Goal: Task Accomplishment & Management: Manage account settings

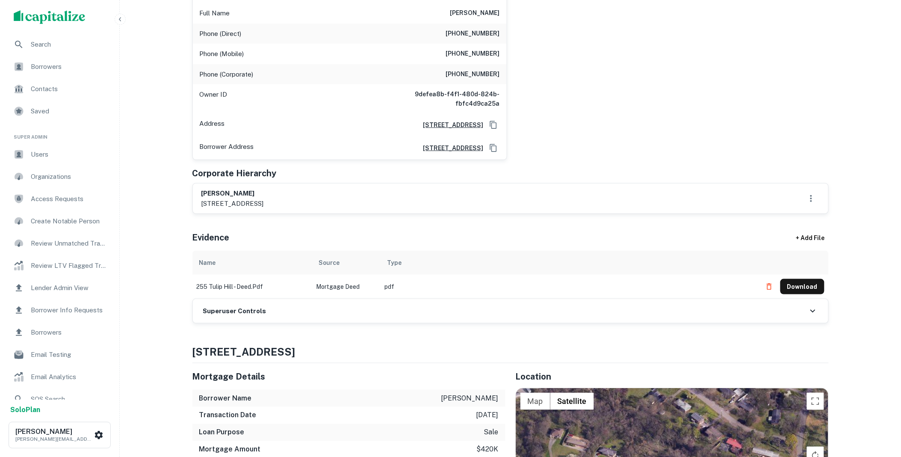
scroll to position [174, 0]
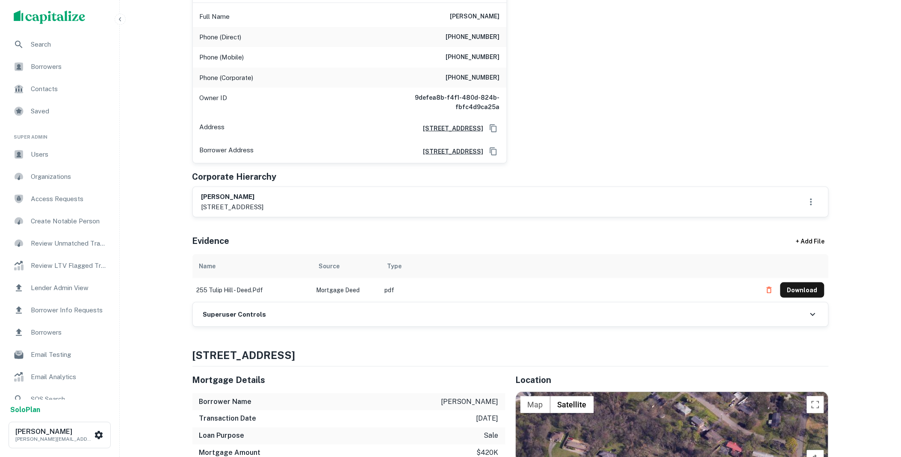
click at [291, 317] on div "Superuser Controls" at bounding box center [511, 314] width 636 height 24
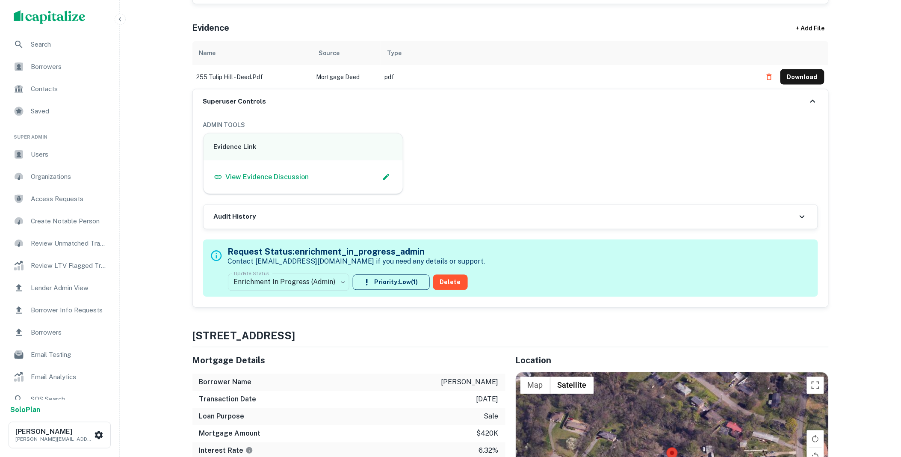
scroll to position [523, 0]
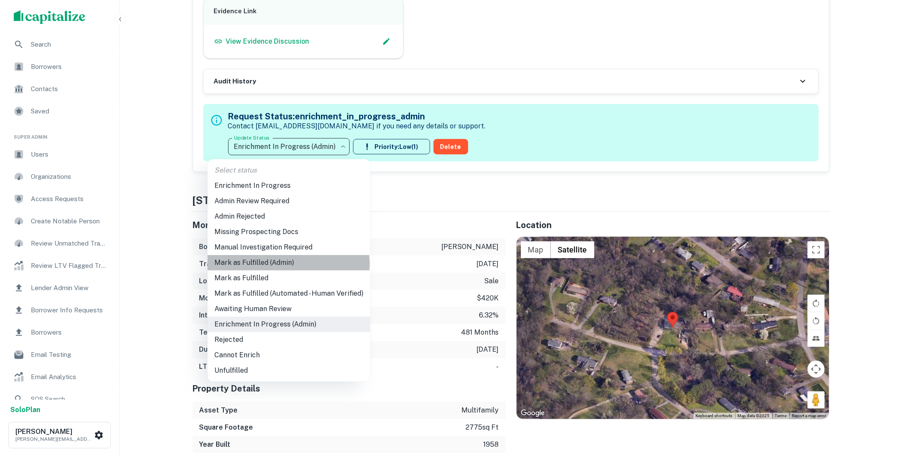
click at [282, 264] on li "Mark as Fulfilled (Admin)" at bounding box center [288, 262] width 163 height 15
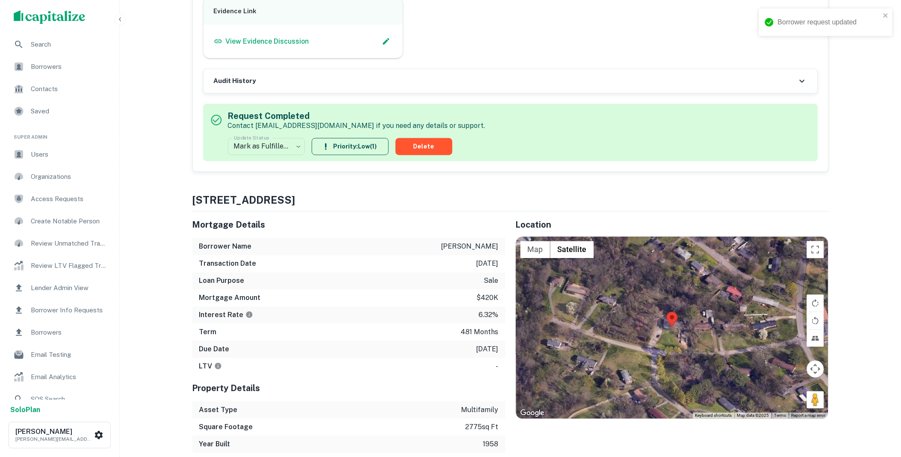
scroll to position [65, 0]
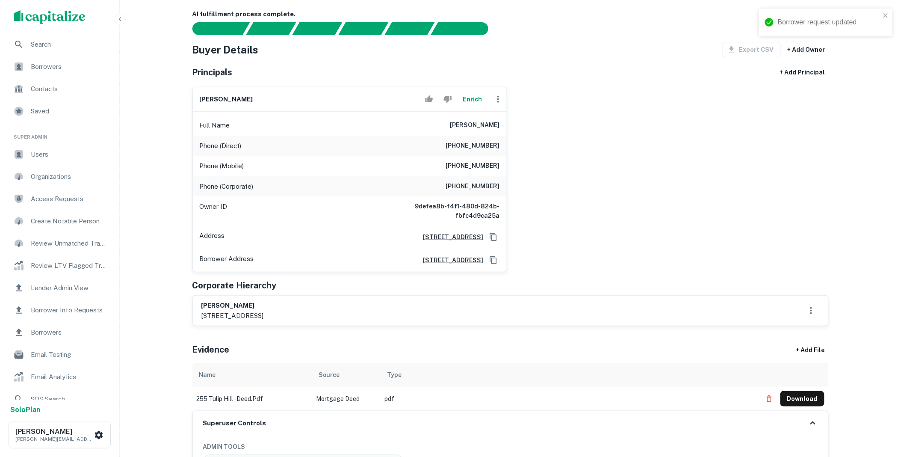
click at [476, 95] on button "Enrich" at bounding box center [472, 99] width 27 height 17
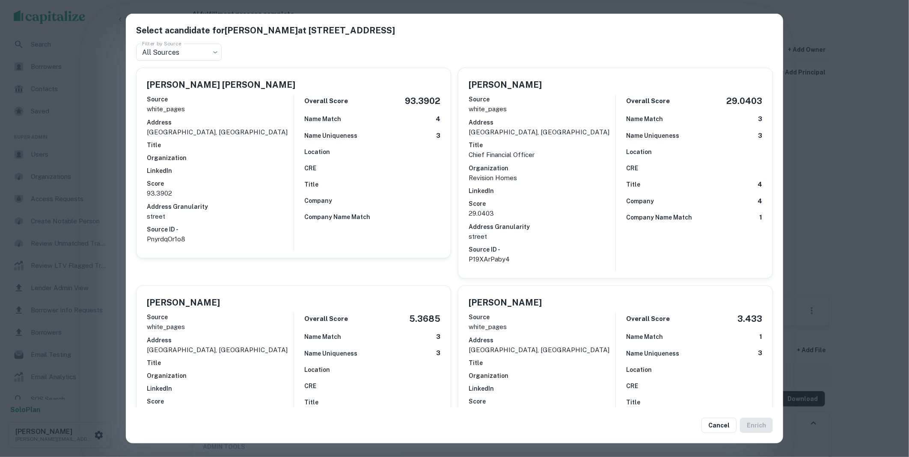
click at [720, 427] on button "Cancel" at bounding box center [718, 425] width 35 height 15
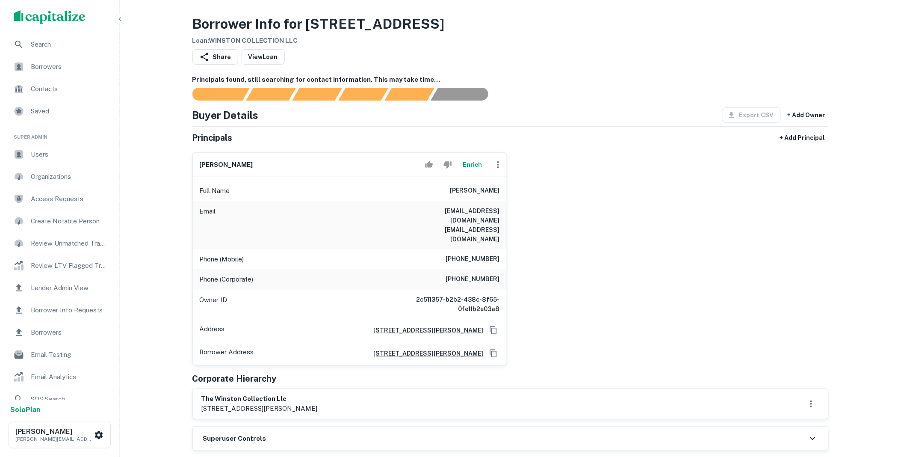
click at [498, 166] on icon "button" at bounding box center [498, 165] width 10 height 10
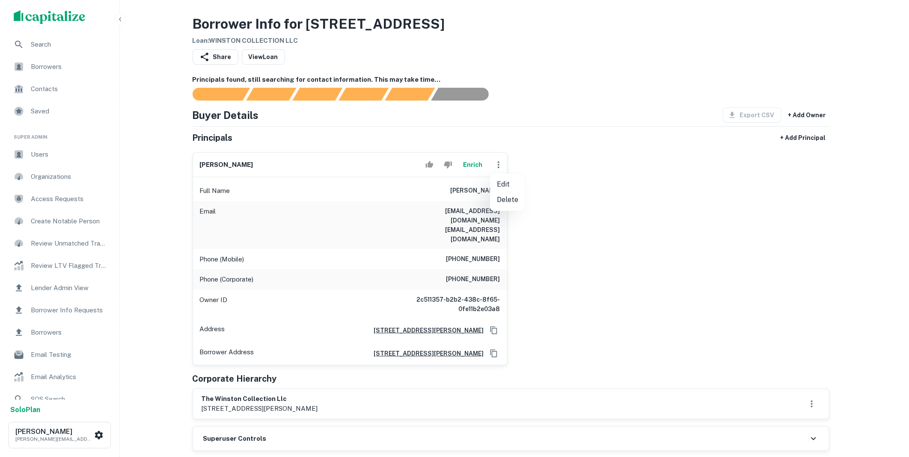
click at [505, 182] on li "Edit" at bounding box center [507, 184] width 35 height 15
select select "**"
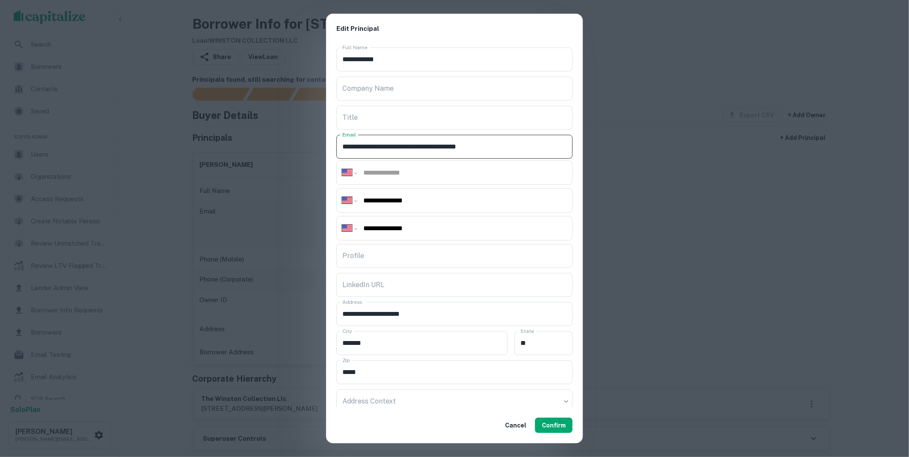
drag, startPoint x: 424, startPoint y: 148, endPoint x: 565, endPoint y: 153, distance: 140.8
click at [565, 153] on input "**********" at bounding box center [454, 147] width 236 height 24
type input "**********"
click at [553, 428] on button "Confirm" at bounding box center [554, 425] width 38 height 15
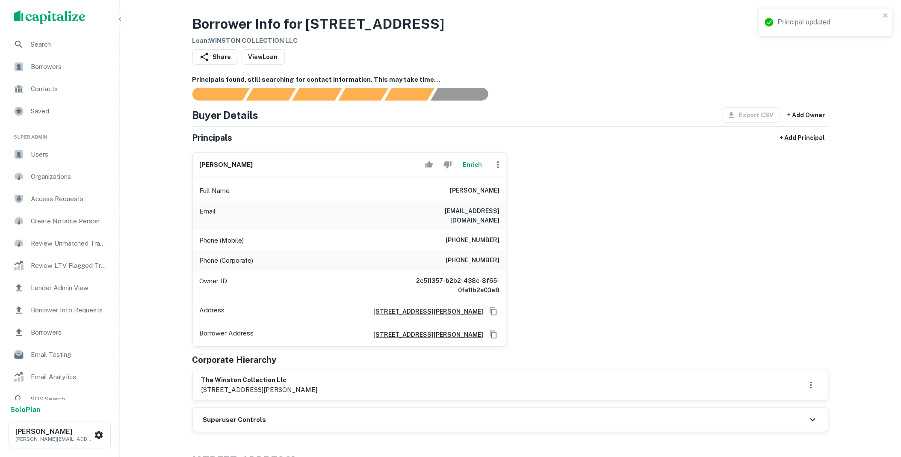
click at [468, 166] on button "Enrich" at bounding box center [472, 164] width 27 height 17
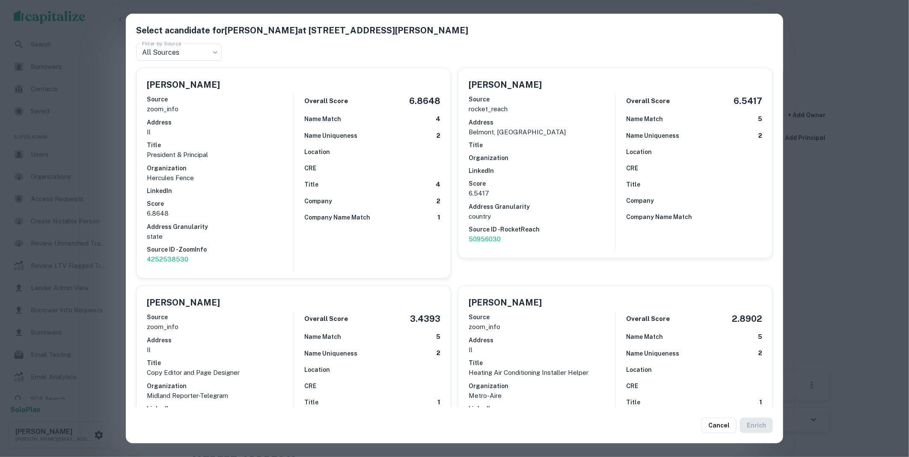
click at [721, 426] on button "Cancel" at bounding box center [718, 425] width 35 height 15
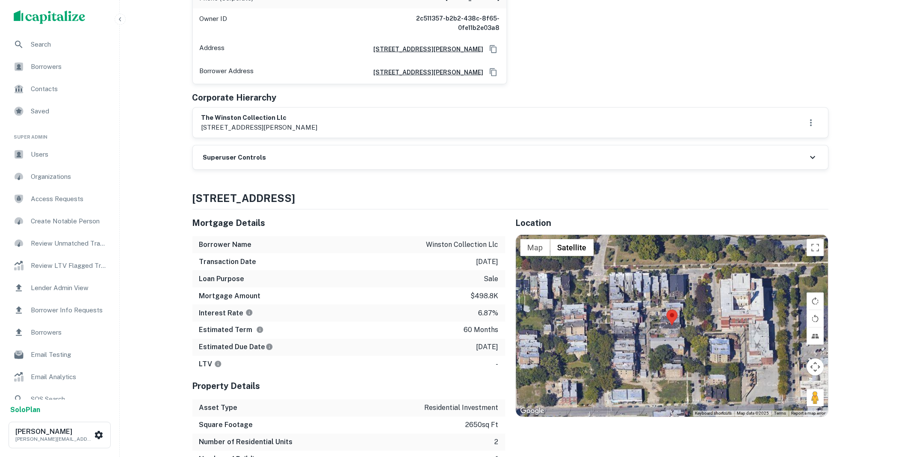
scroll to position [174, 0]
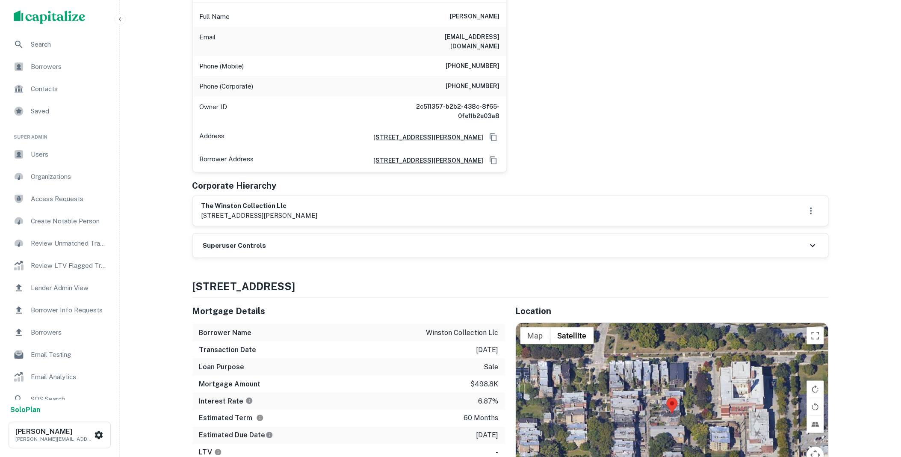
click at [290, 241] on div "Superuser Controls" at bounding box center [511, 246] width 636 height 24
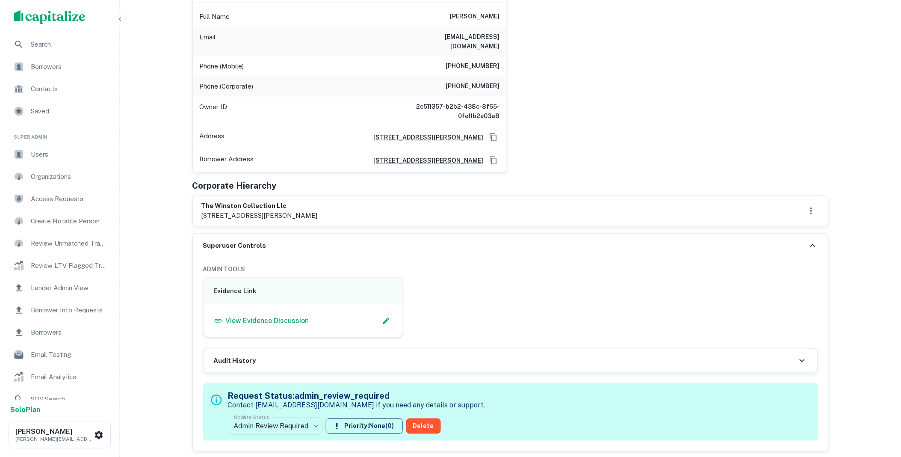
click at [310, 283] on body "Search Borrowers Contacts Saved Super Admin Users Organizations Access Requests…" at bounding box center [450, 54] width 901 height 457
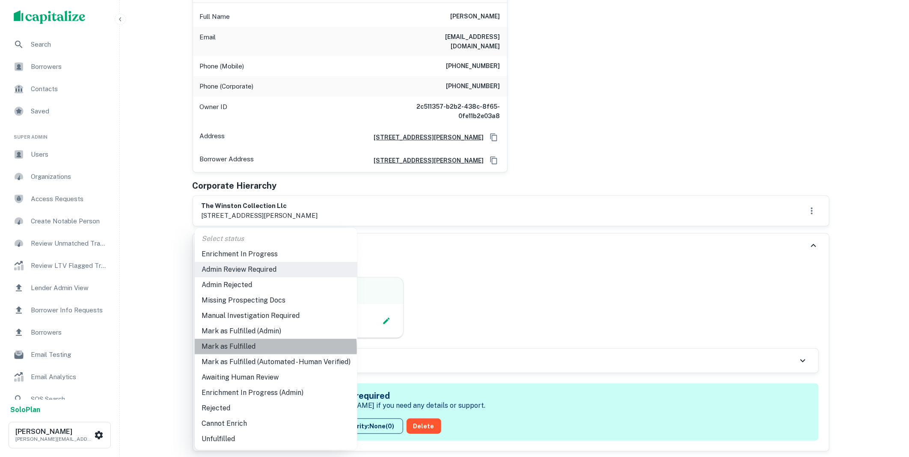
click at [240, 349] on li "Mark as Fulfilled" at bounding box center [276, 346] width 163 height 15
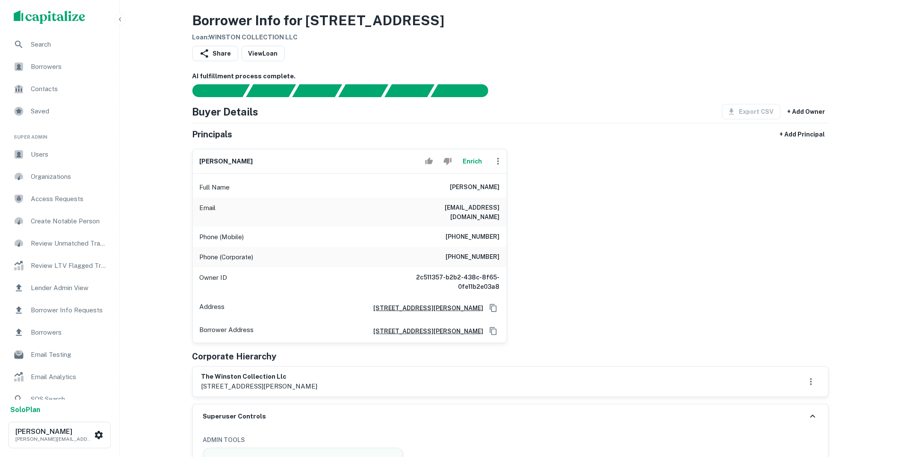
scroll to position [0, 0]
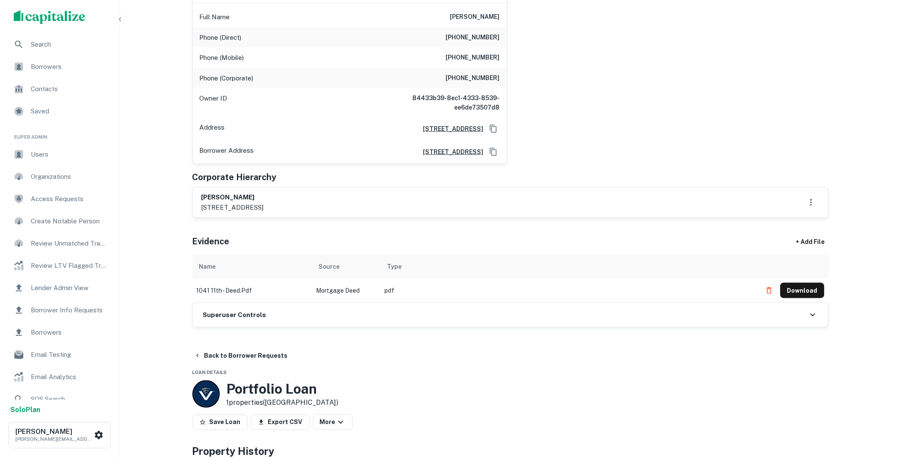
scroll to position [174, 0]
drag, startPoint x: 307, startPoint y: 321, endPoint x: 279, endPoint y: 321, distance: 28.7
click at [307, 321] on div "Superuser Controls" at bounding box center [511, 314] width 636 height 24
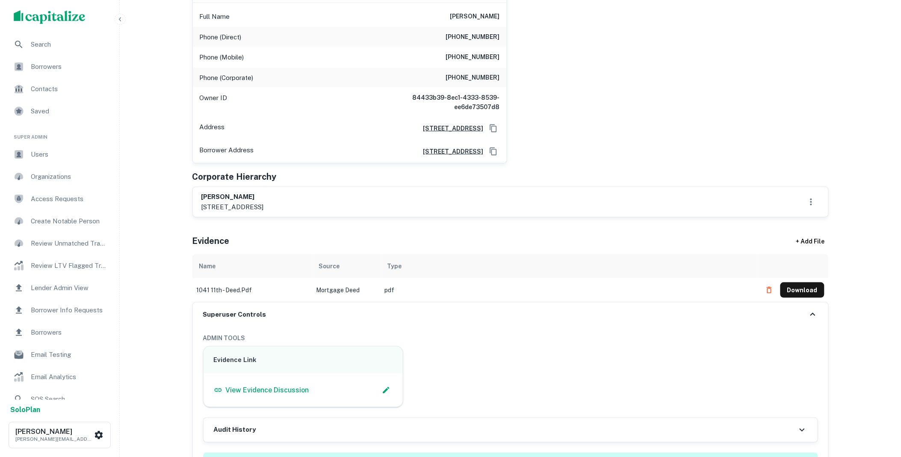
scroll to position [523, 0]
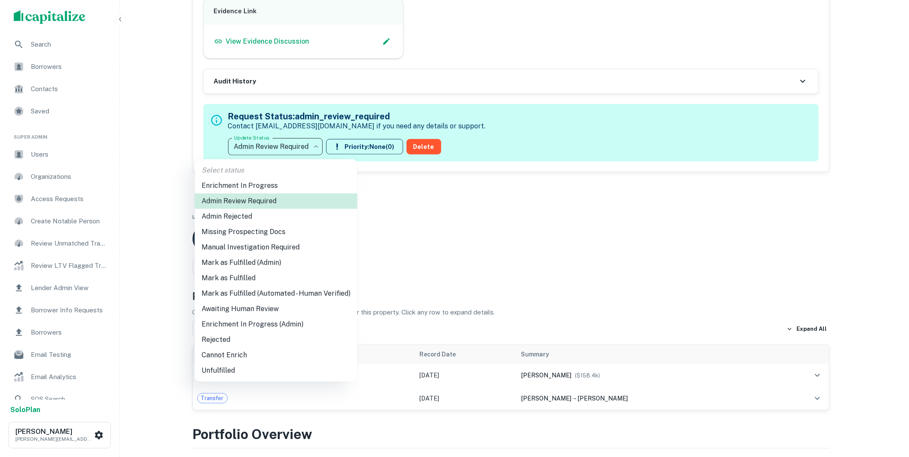
click at [229, 279] on li "Mark as Fulfilled" at bounding box center [276, 277] width 163 height 15
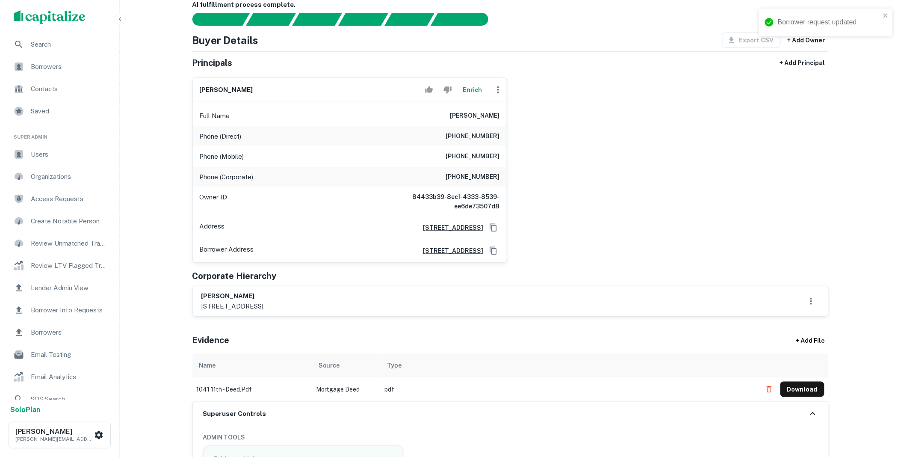
scroll to position [0, 0]
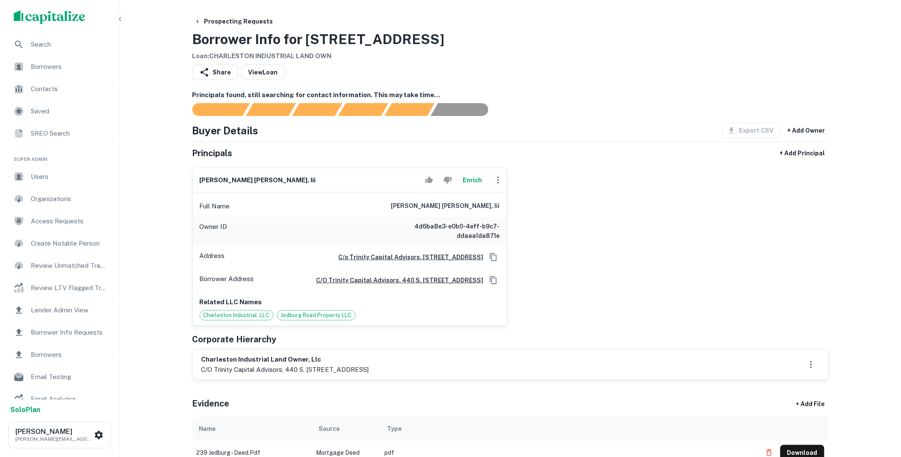
click at [473, 179] on button "Enrich" at bounding box center [472, 180] width 27 height 17
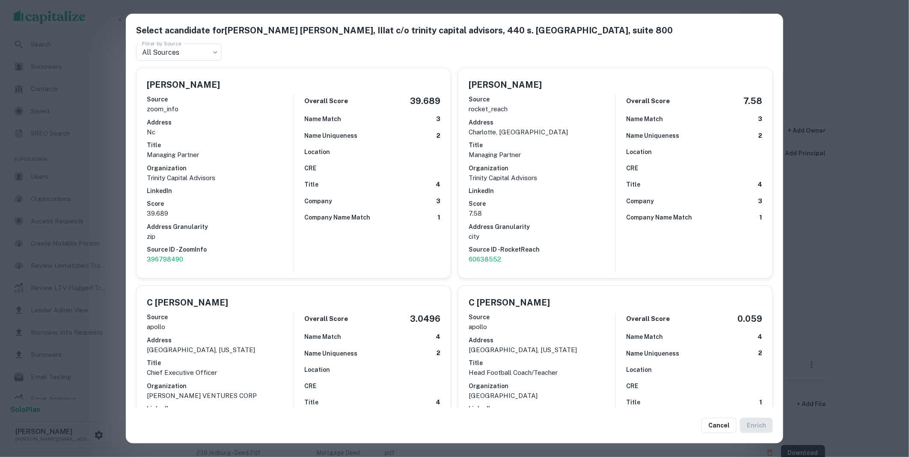
click at [163, 259] on p "396798490" at bounding box center [220, 259] width 147 height 10
drag, startPoint x: 715, startPoint y: 420, endPoint x: 709, endPoint y: 418, distance: 6.1
click at [714, 420] on button "Cancel" at bounding box center [718, 425] width 35 height 15
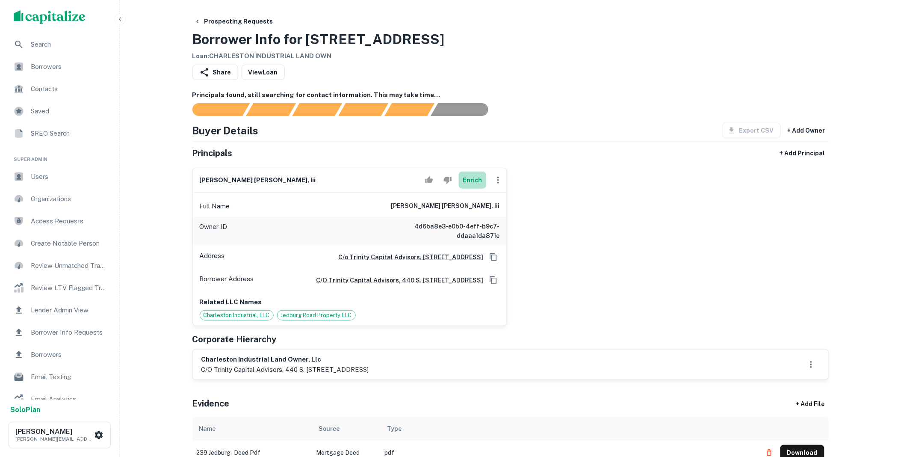
click at [469, 178] on button "Enrich" at bounding box center [472, 180] width 27 height 17
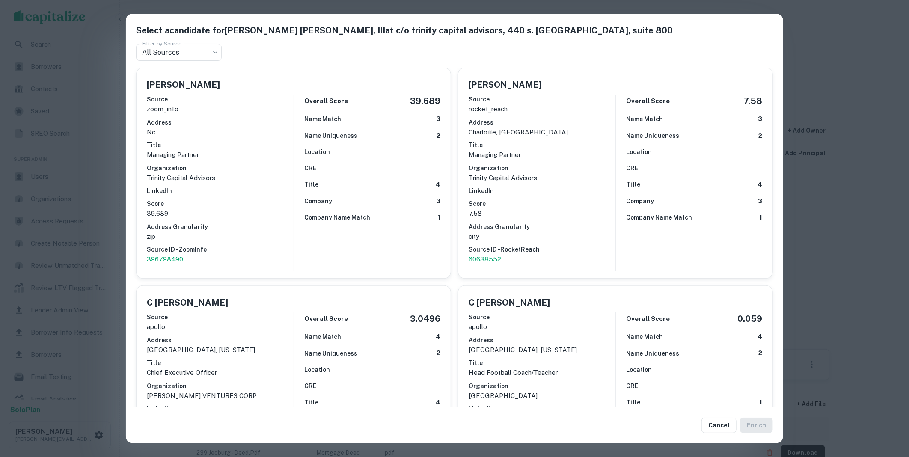
click at [233, 199] on h6 "Score" at bounding box center [220, 203] width 147 height 9
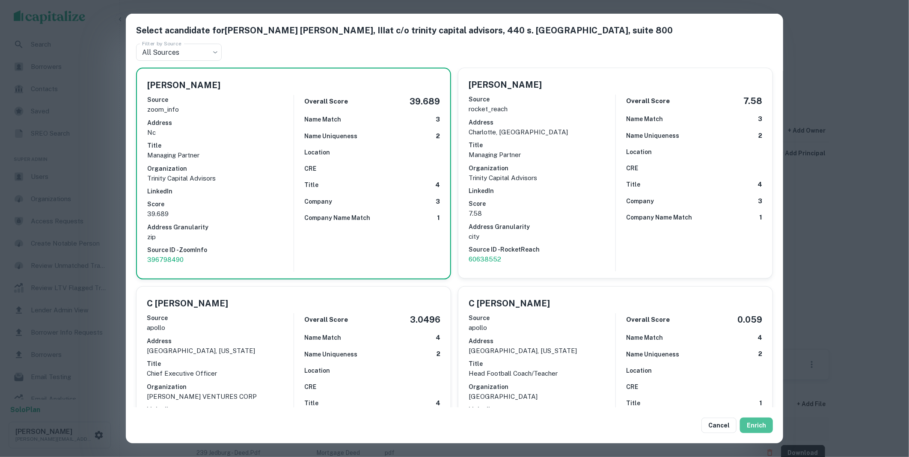
click at [742, 424] on button "Enrich" at bounding box center [756, 425] width 33 height 15
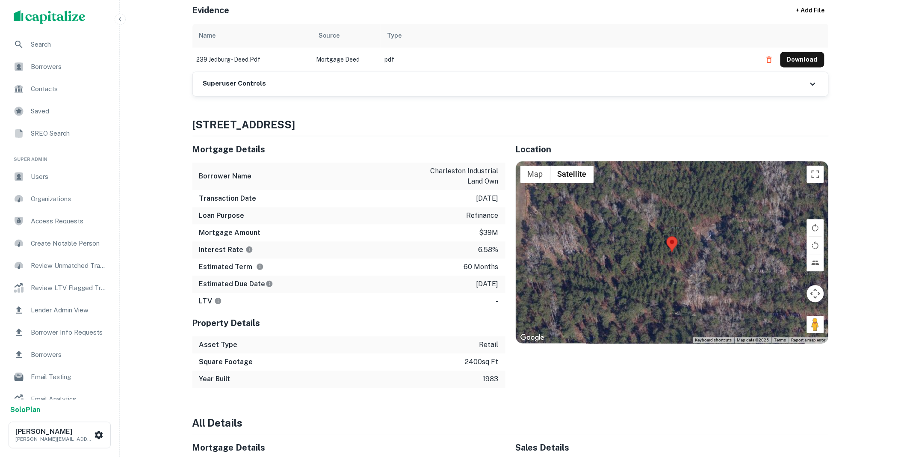
scroll to position [523, 0]
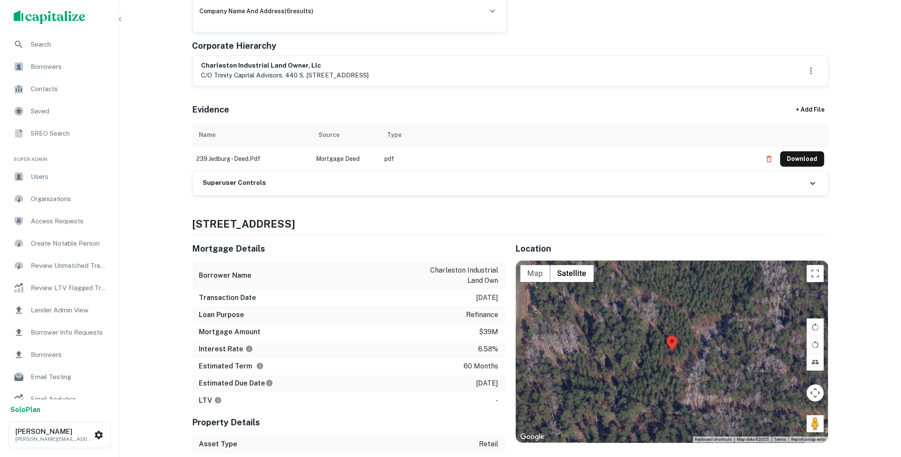
click at [294, 183] on div "Superuser Controls" at bounding box center [511, 184] width 636 height 24
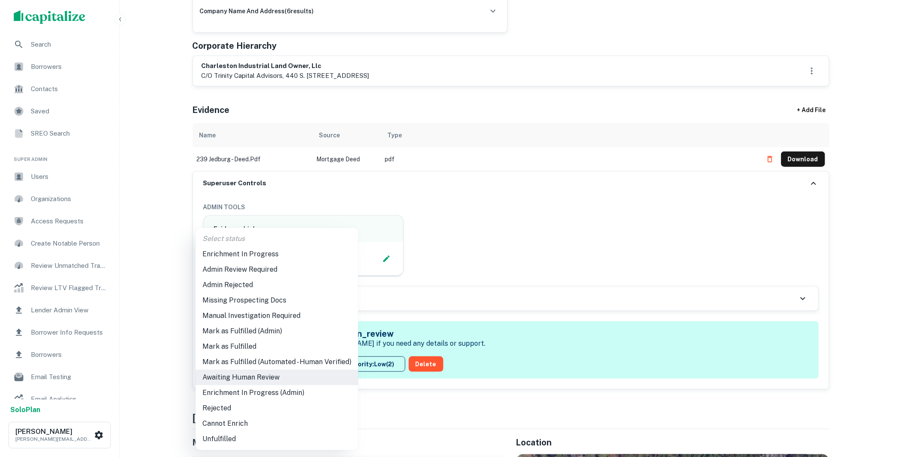
click at [236, 344] on li "Mark as Fulfilled" at bounding box center [277, 346] width 163 height 15
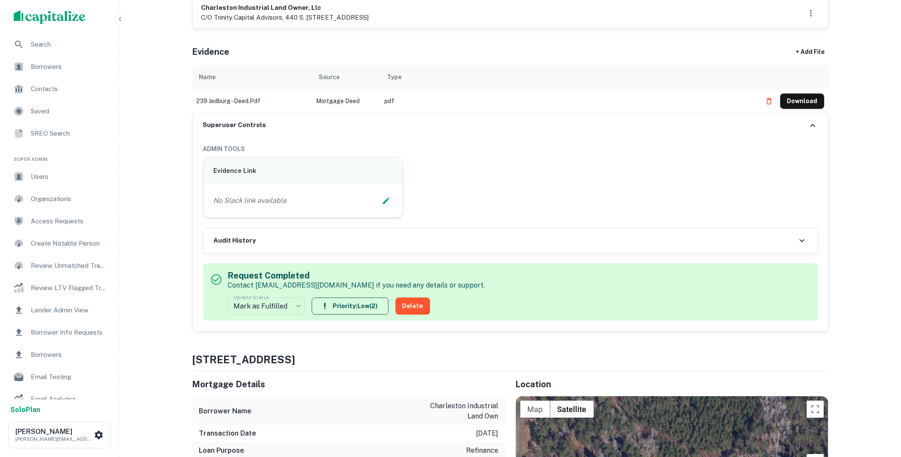
scroll to position [697, 0]
